Goal: Task Accomplishment & Management: Use online tool/utility

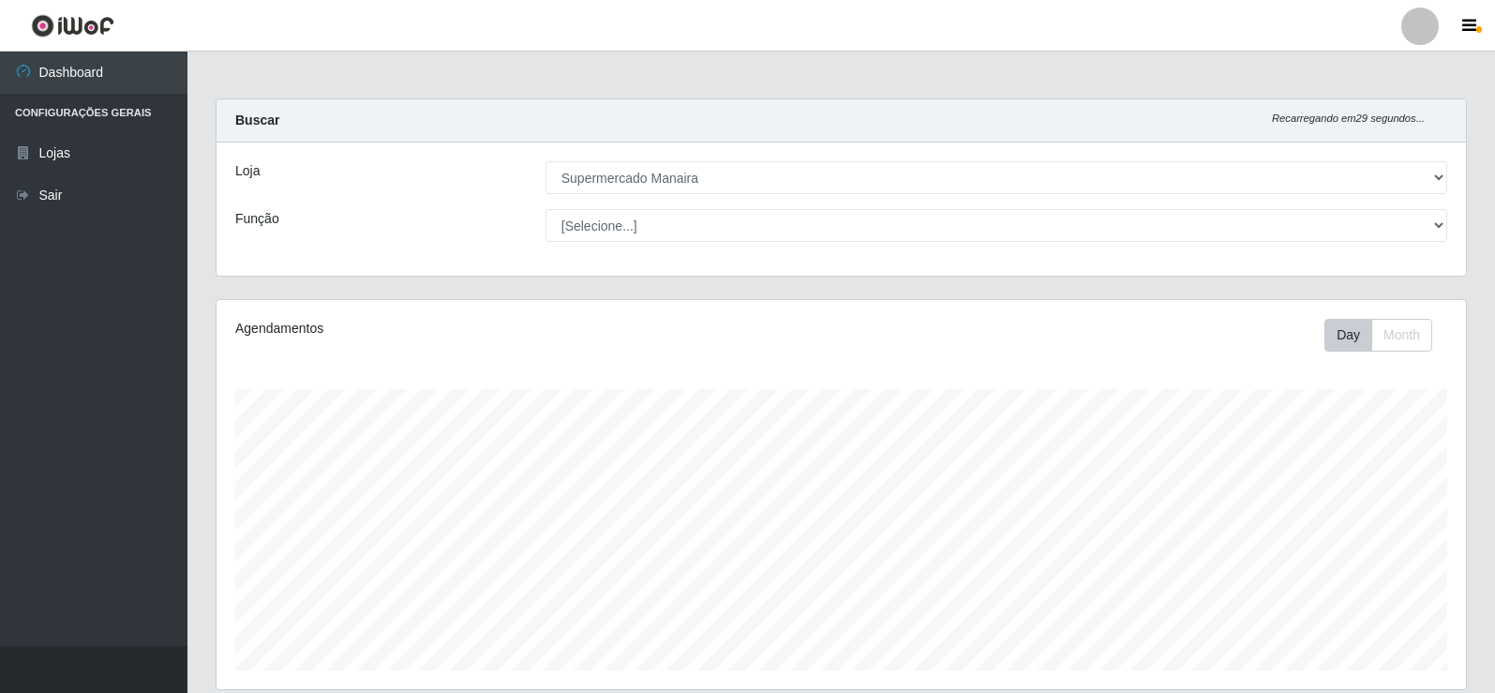
select select "443"
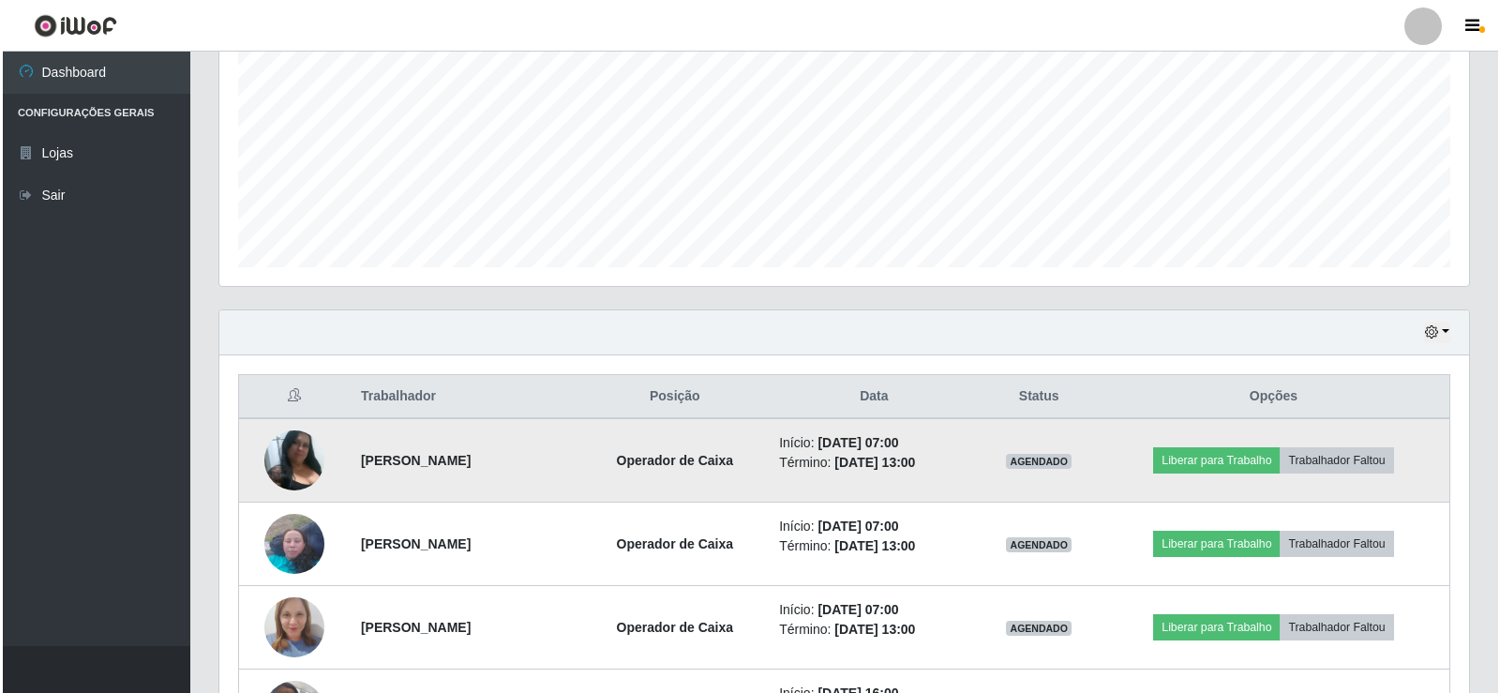
scroll to position [436, 0]
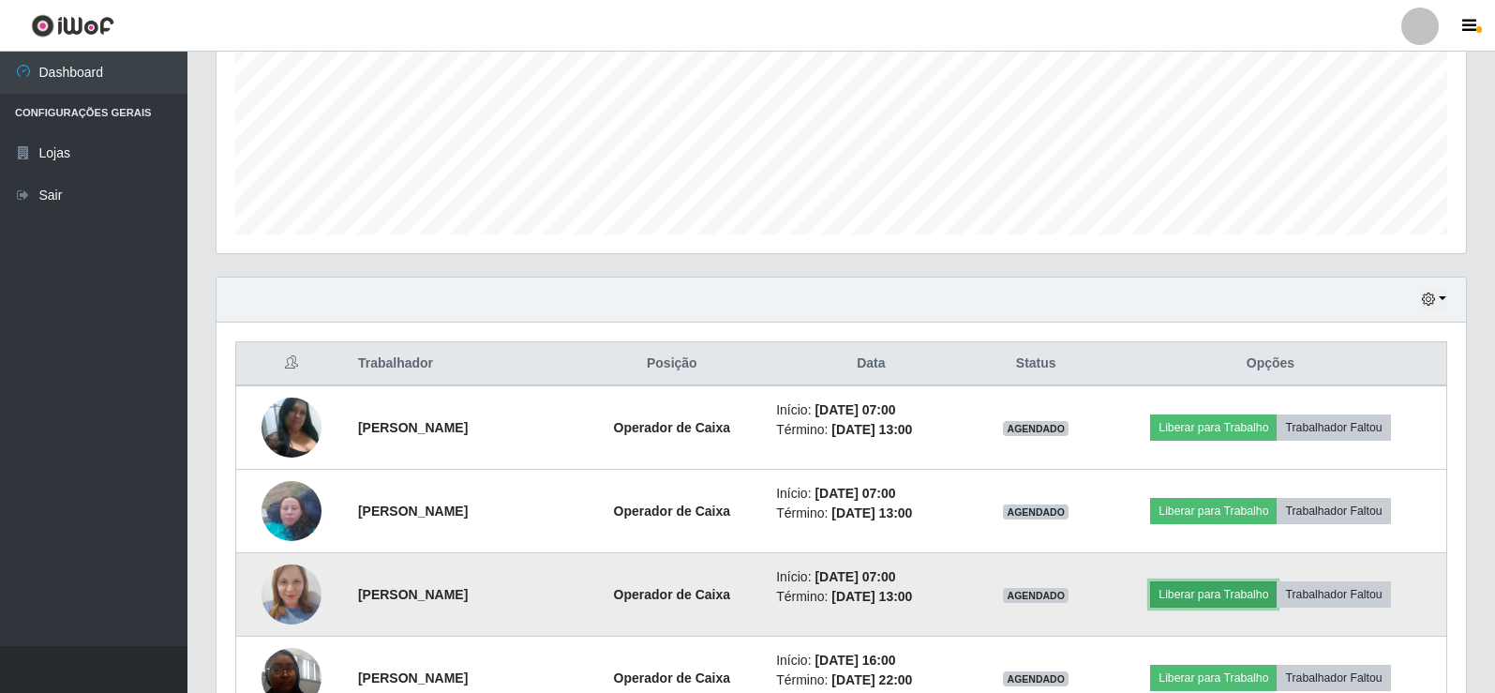
click at [1230, 593] on button "Liberar para Trabalho" at bounding box center [1213, 594] width 127 height 26
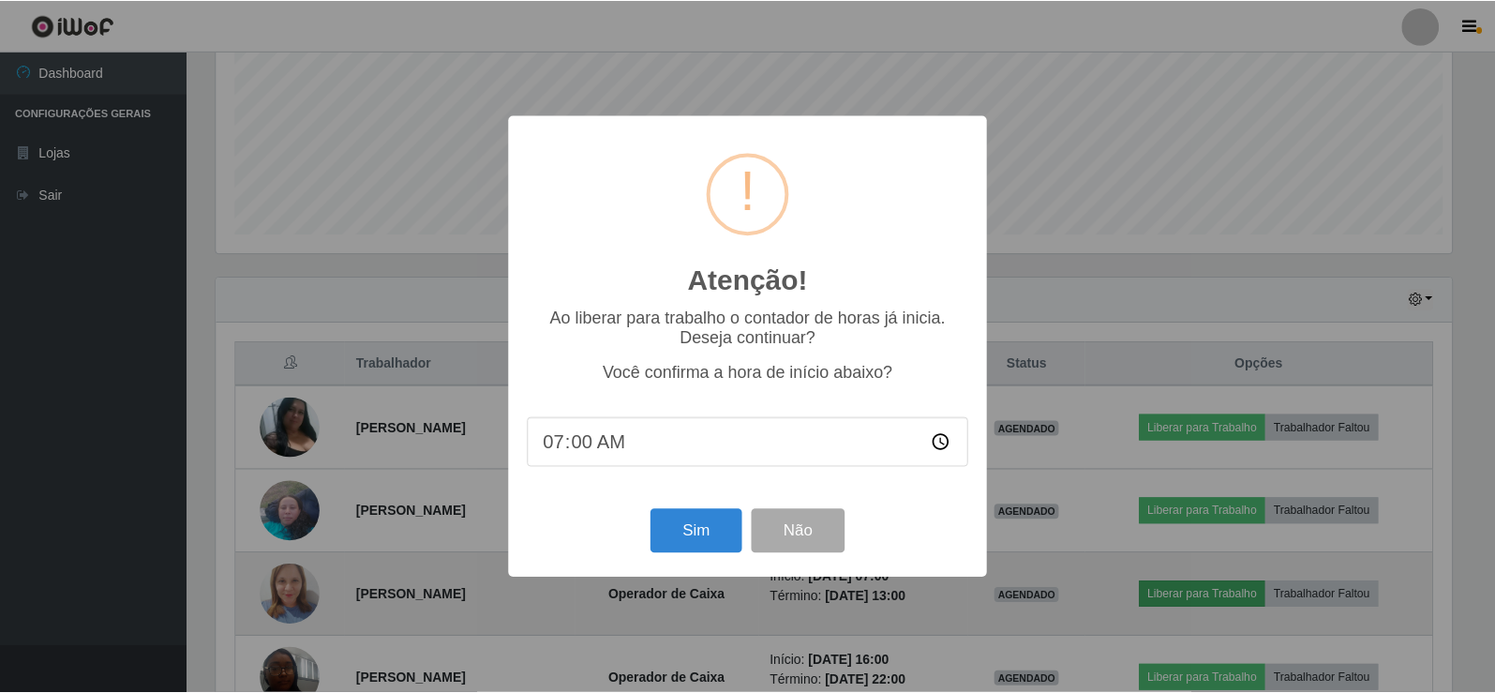
scroll to position [389, 1240]
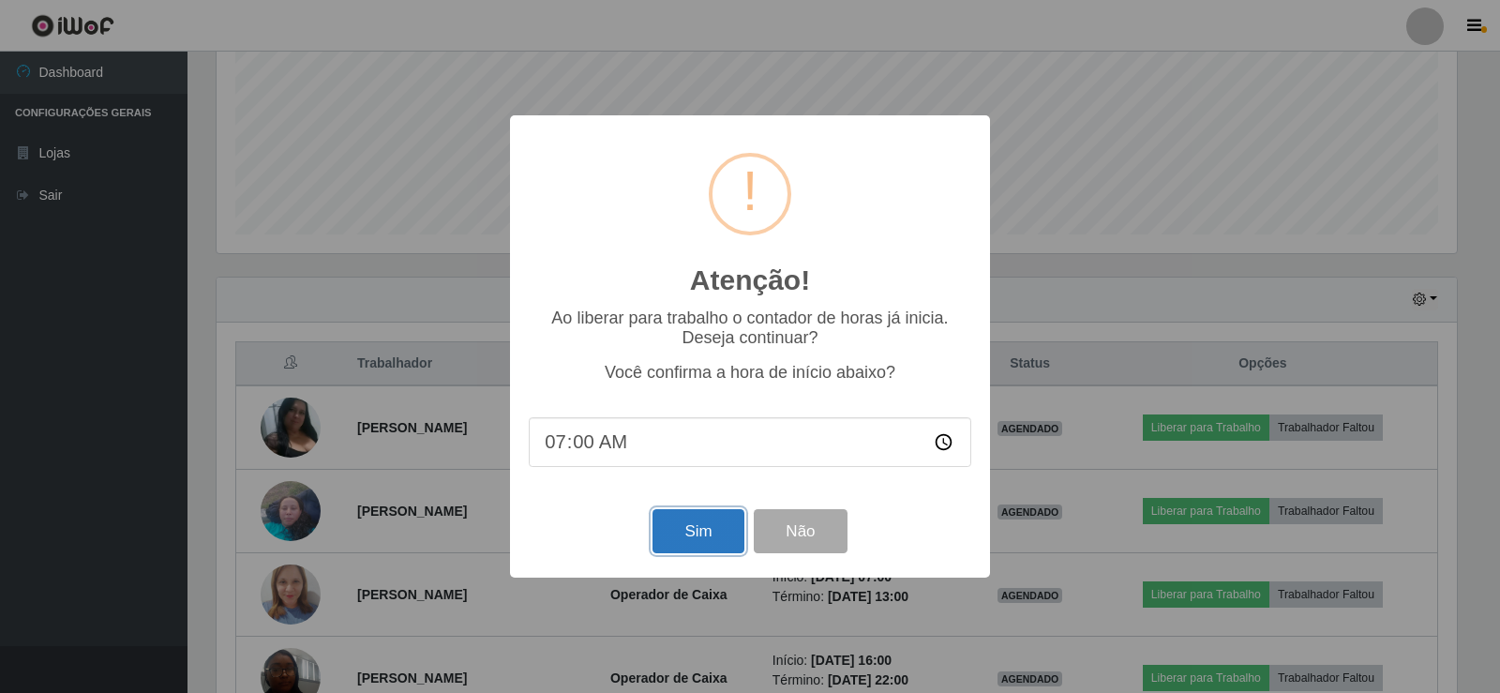
click at [711, 535] on button "Sim" at bounding box center [697, 531] width 91 height 44
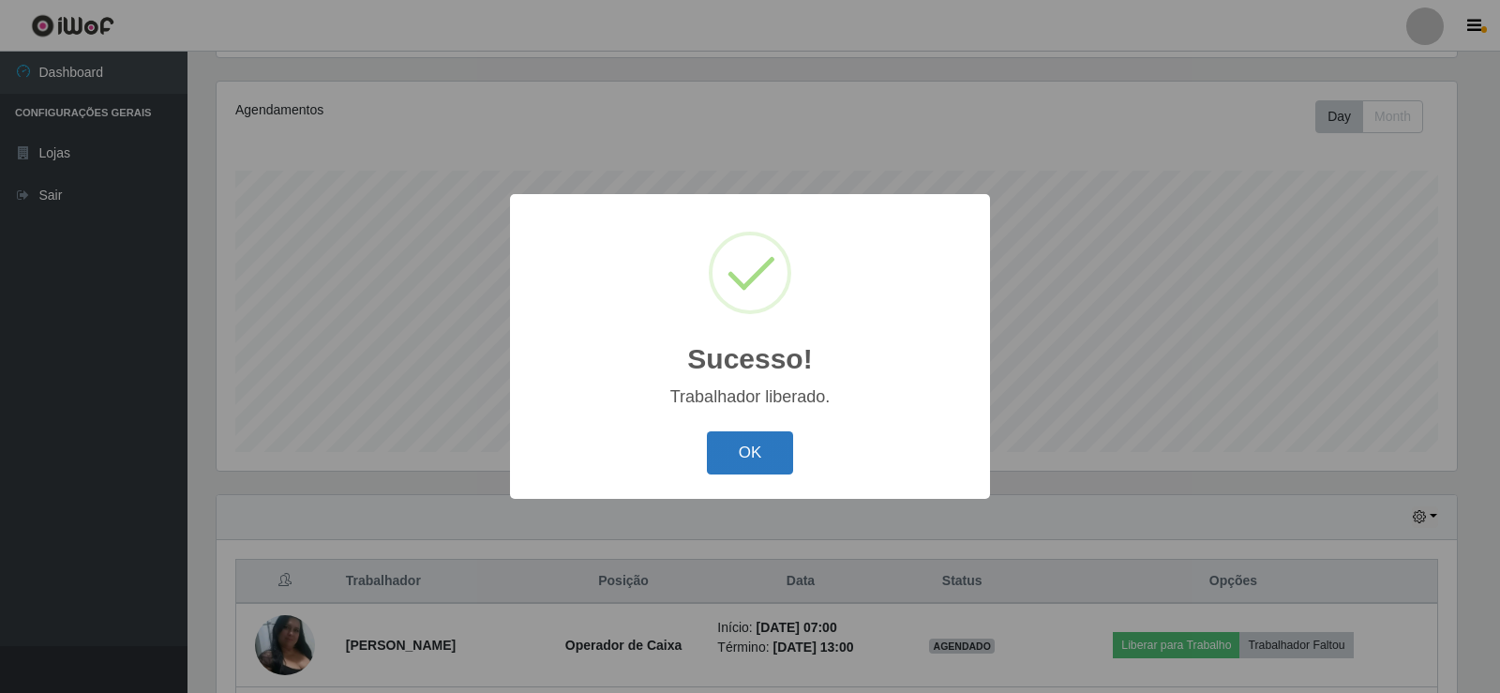
click at [754, 458] on button "OK" at bounding box center [750, 453] width 87 height 44
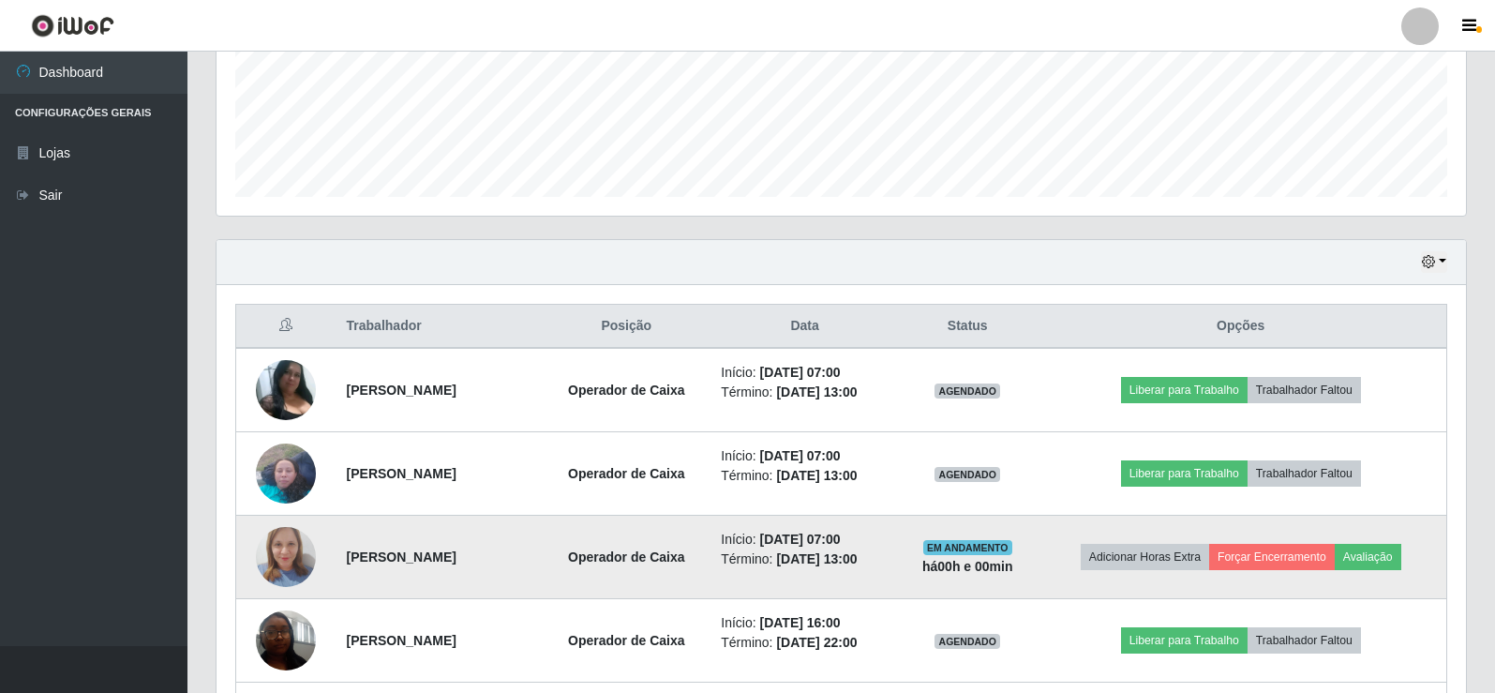
scroll to position [500, 0]
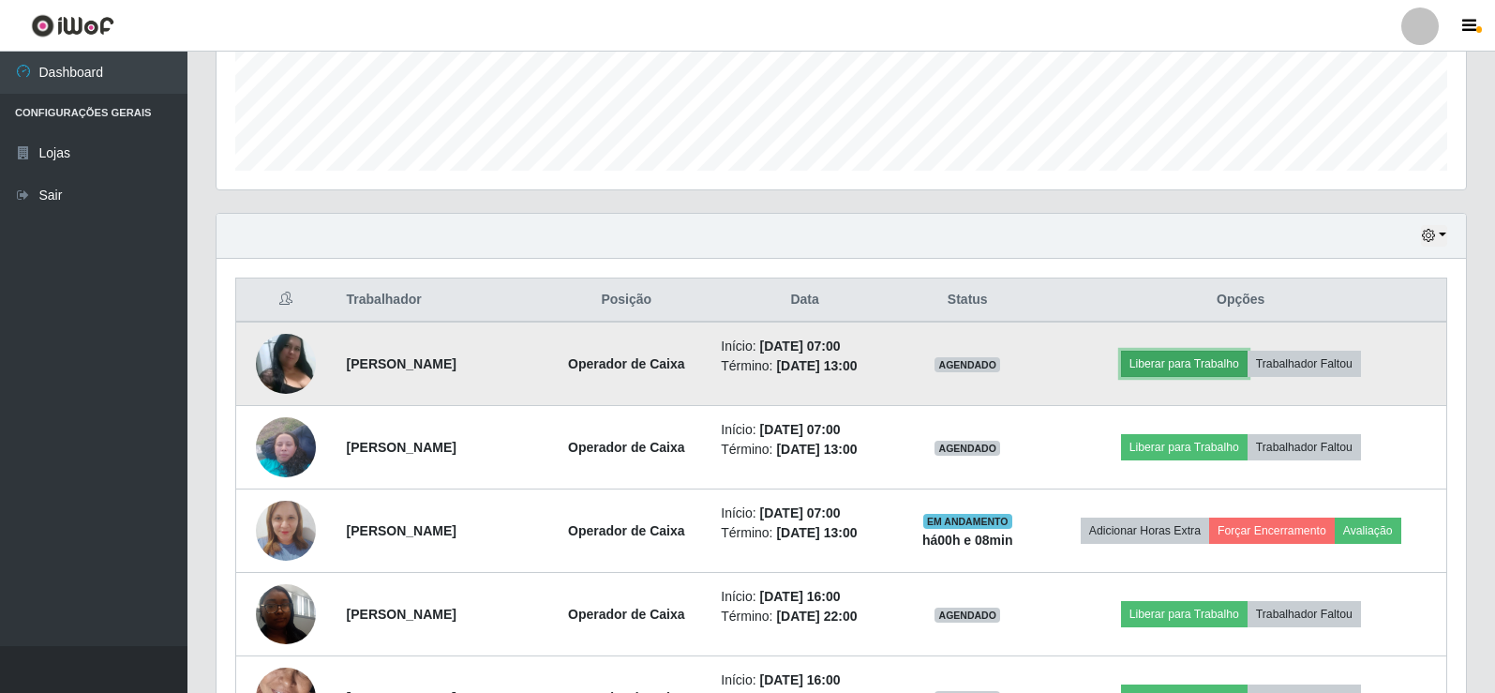
click at [1222, 360] on button "Liberar para Trabalho" at bounding box center [1184, 364] width 127 height 26
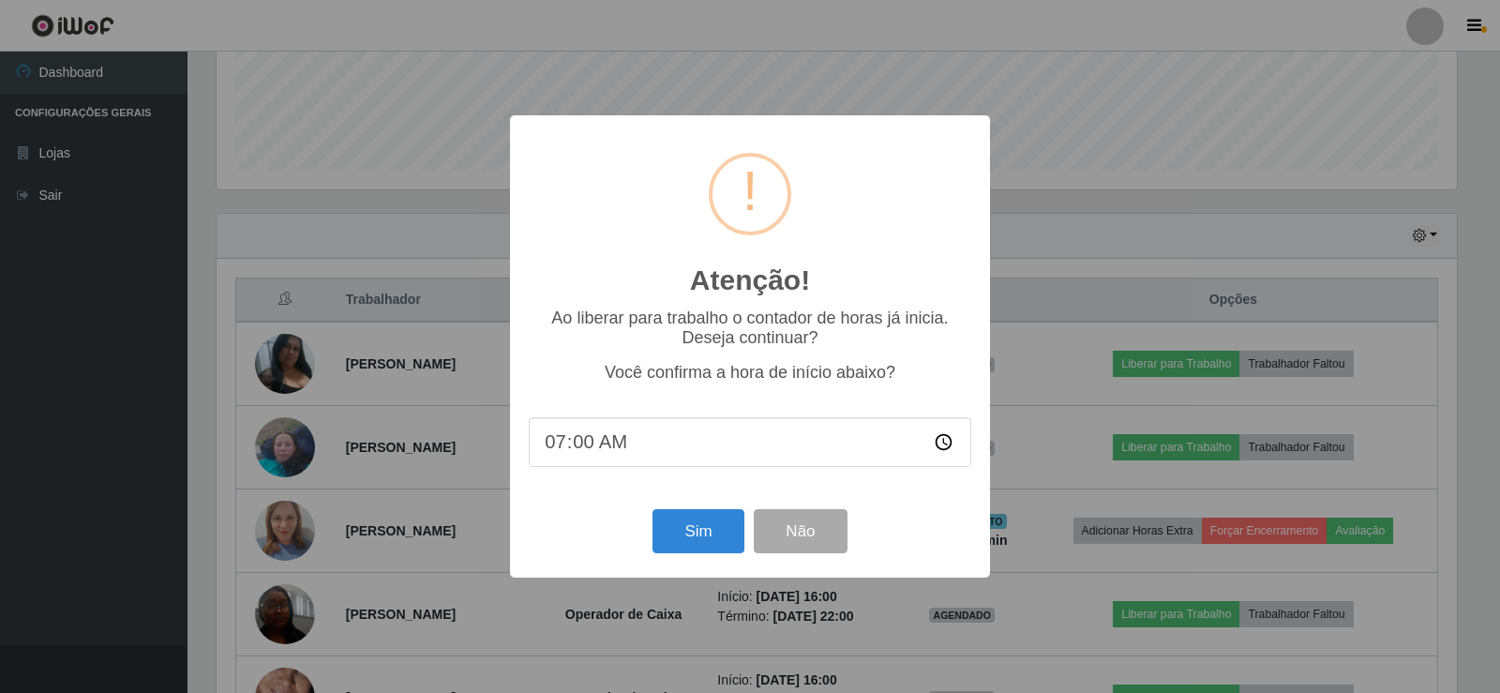
click at [576, 445] on input "07:00" at bounding box center [750, 442] width 442 height 50
type input "07:05"
click at [699, 525] on button "Sim" at bounding box center [697, 531] width 91 height 44
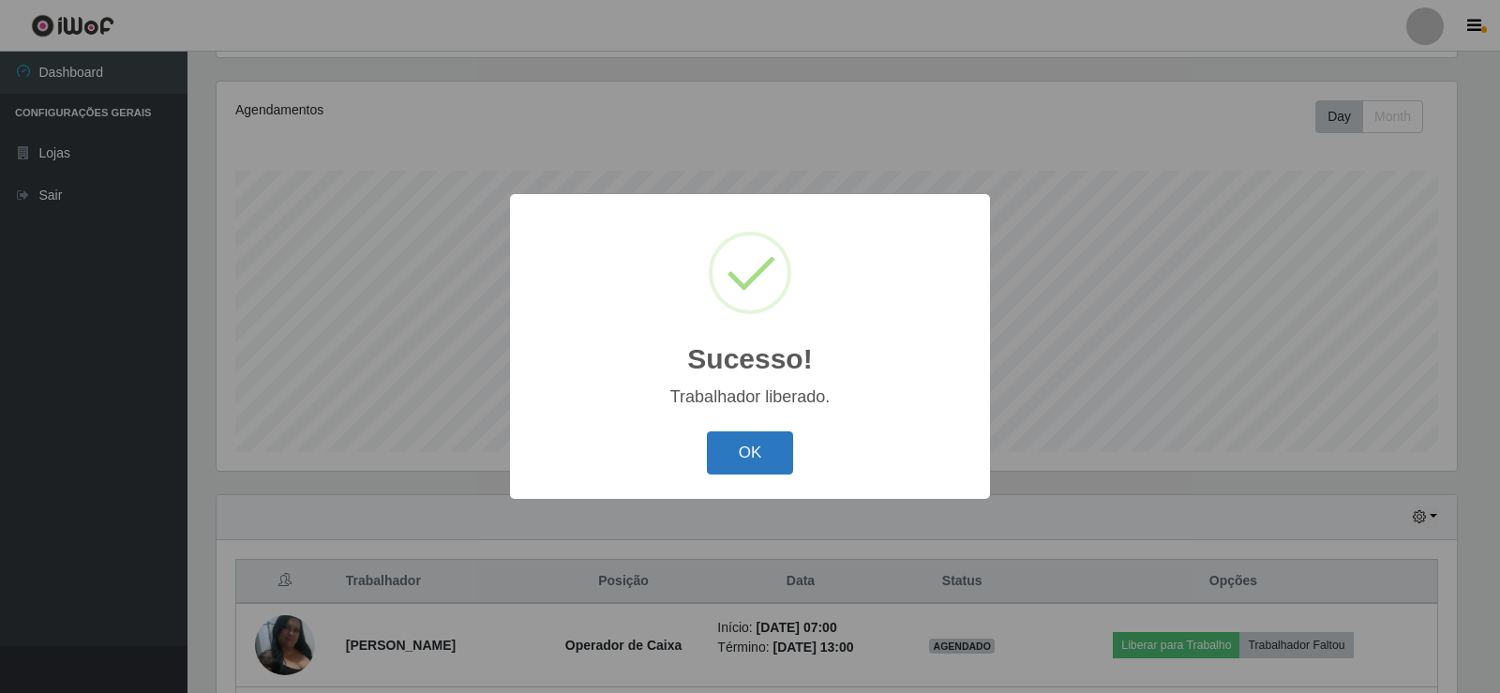
click at [764, 450] on button "OK" at bounding box center [750, 453] width 87 height 44
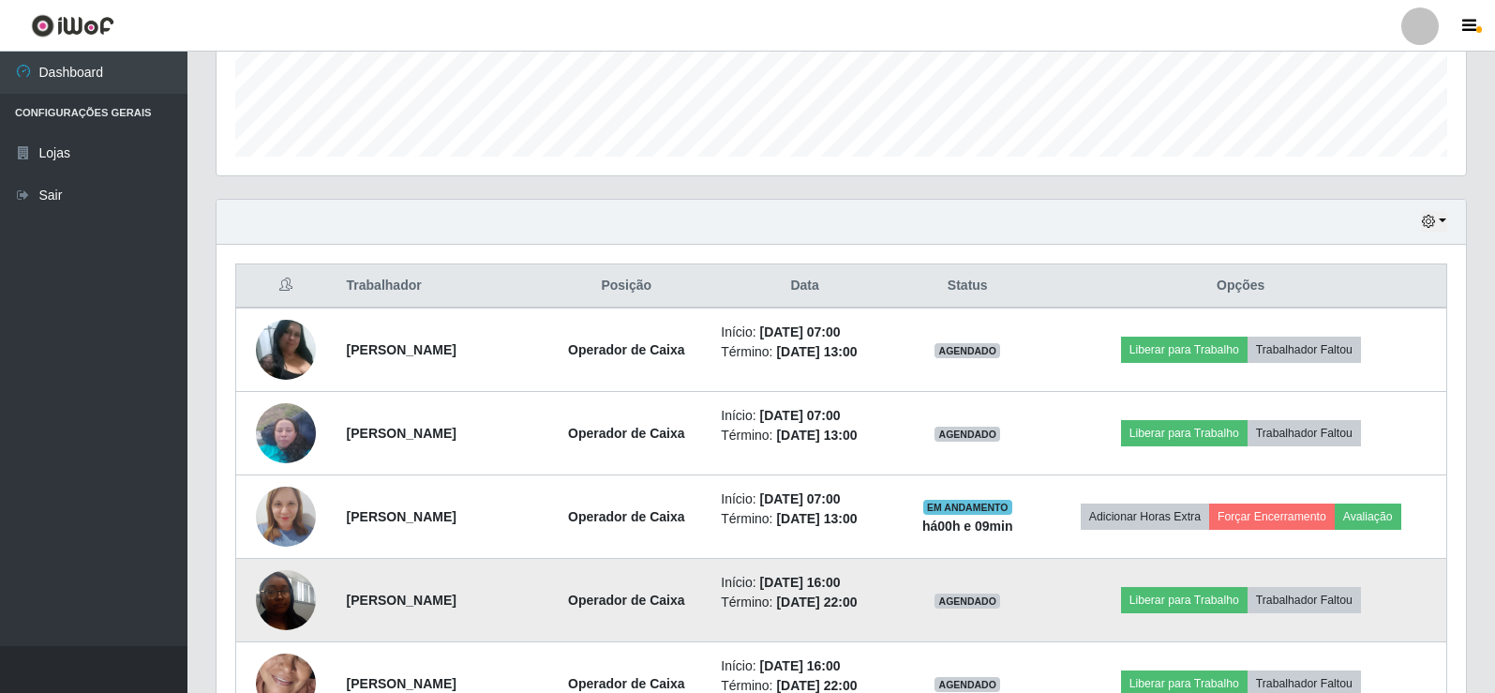
scroll to position [687, 0]
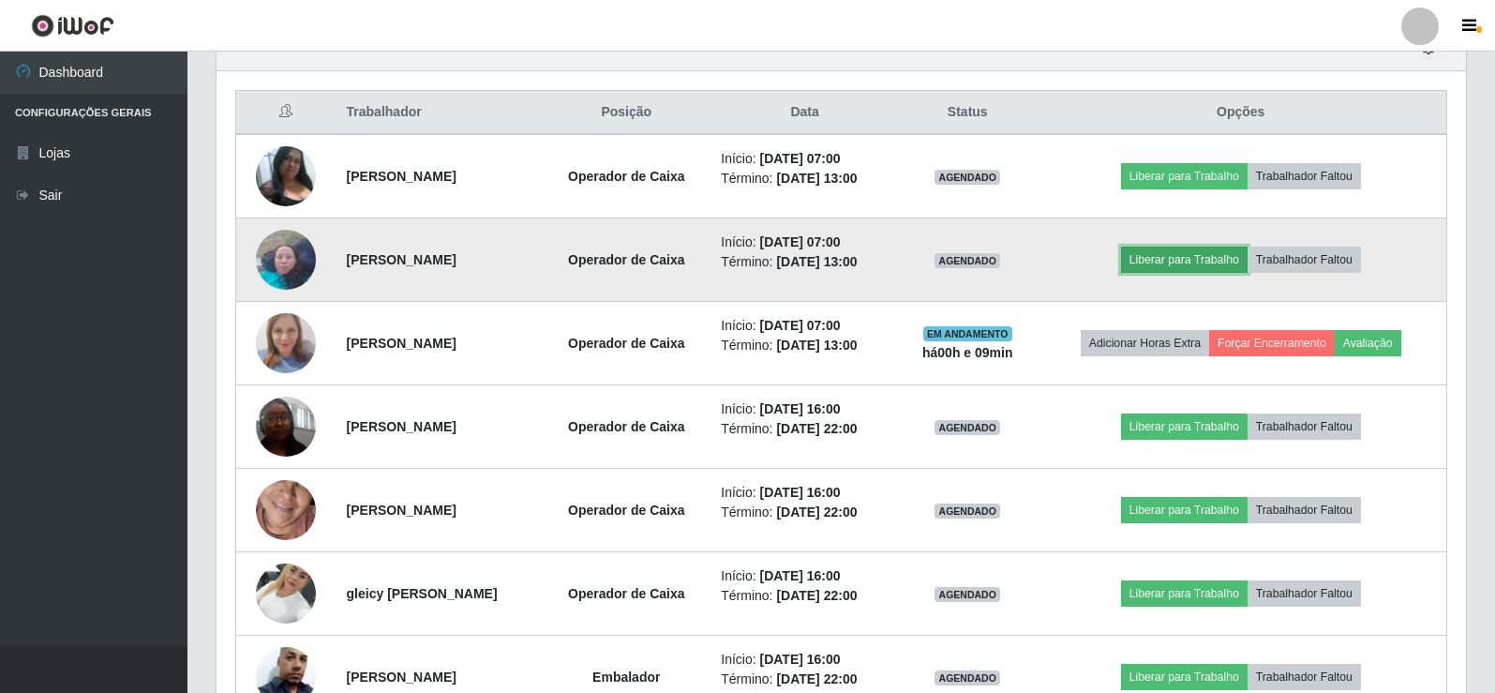
click at [1205, 265] on button "Liberar para Trabalho" at bounding box center [1184, 260] width 127 height 26
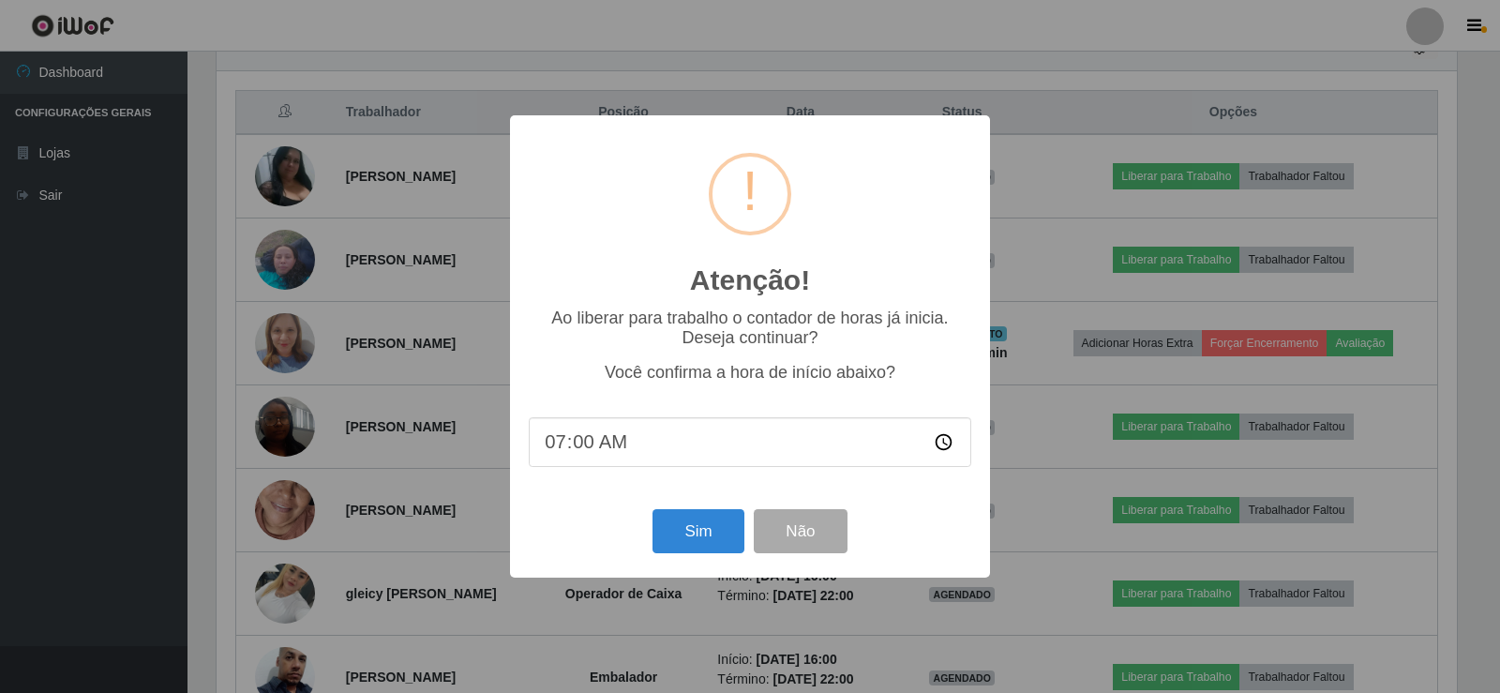
click at [599, 450] on input "07:00" at bounding box center [750, 442] width 442 height 50
type input "07:05"
click at [701, 532] on button "Sim" at bounding box center [697, 531] width 91 height 44
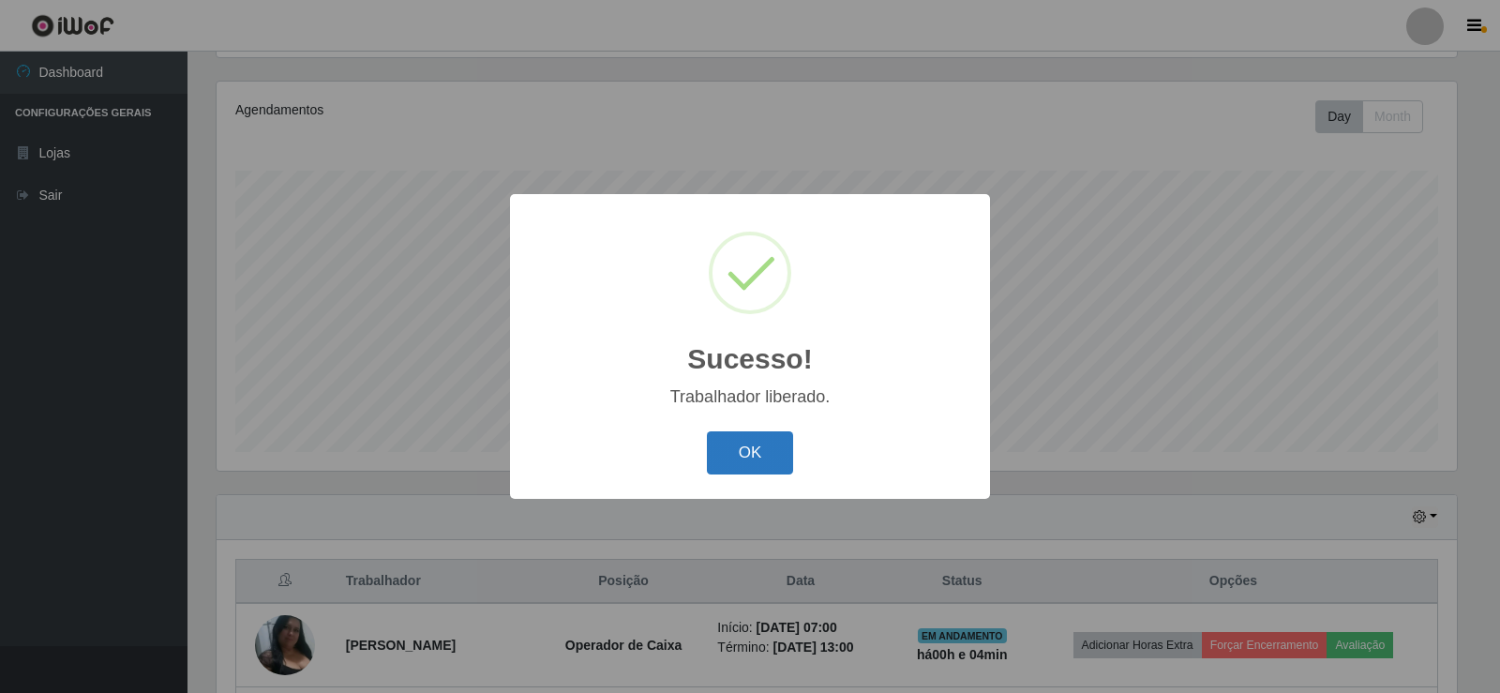
click at [734, 462] on button "OK" at bounding box center [750, 453] width 87 height 44
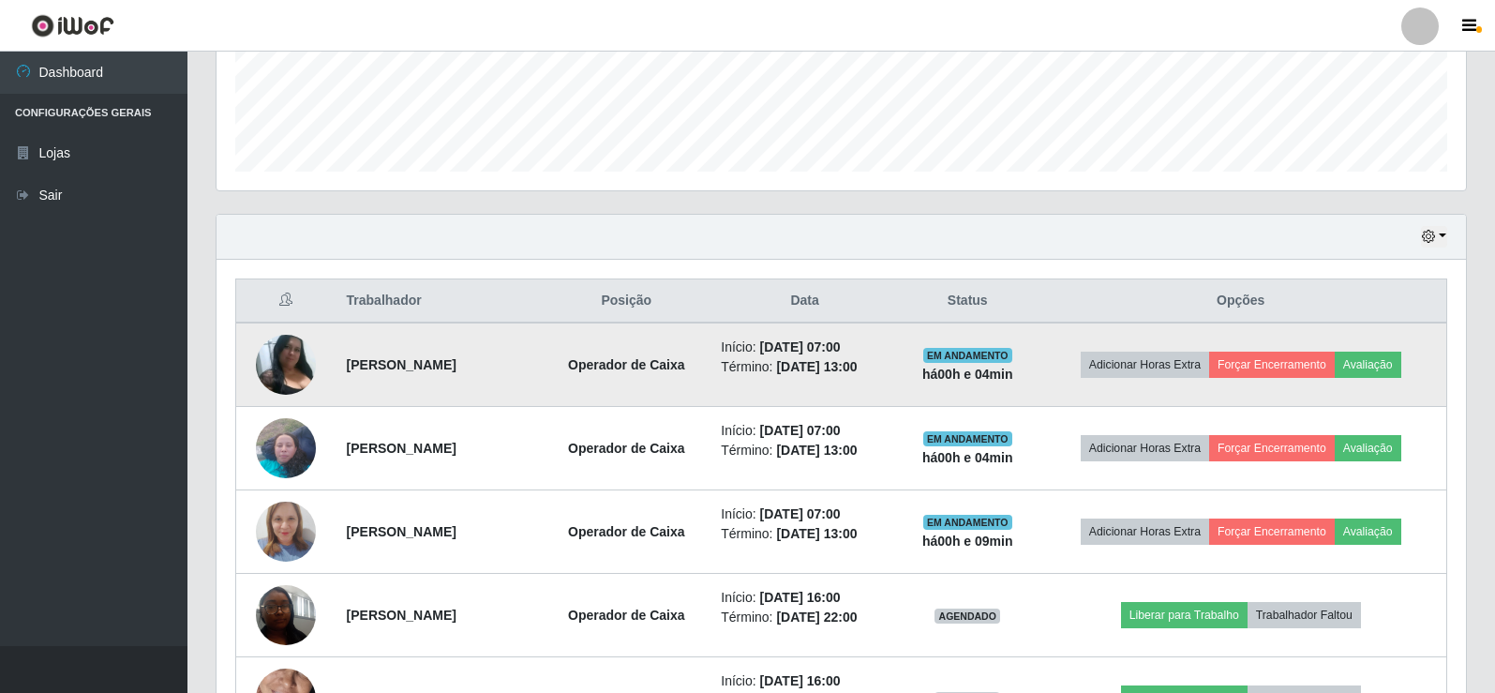
scroll to position [500, 0]
